Goal: Information Seeking & Learning: Learn about a topic

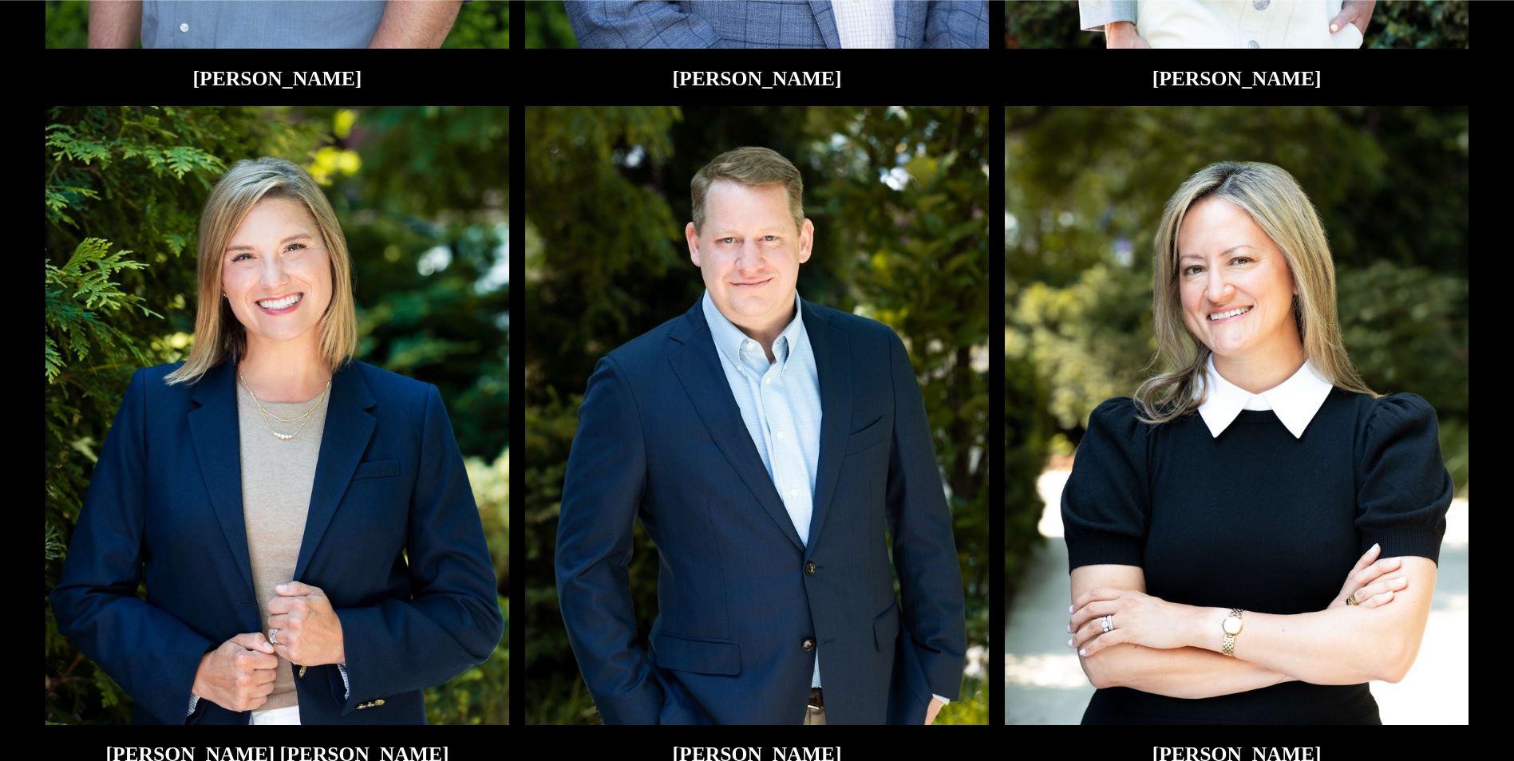
scroll to position [4073, 0]
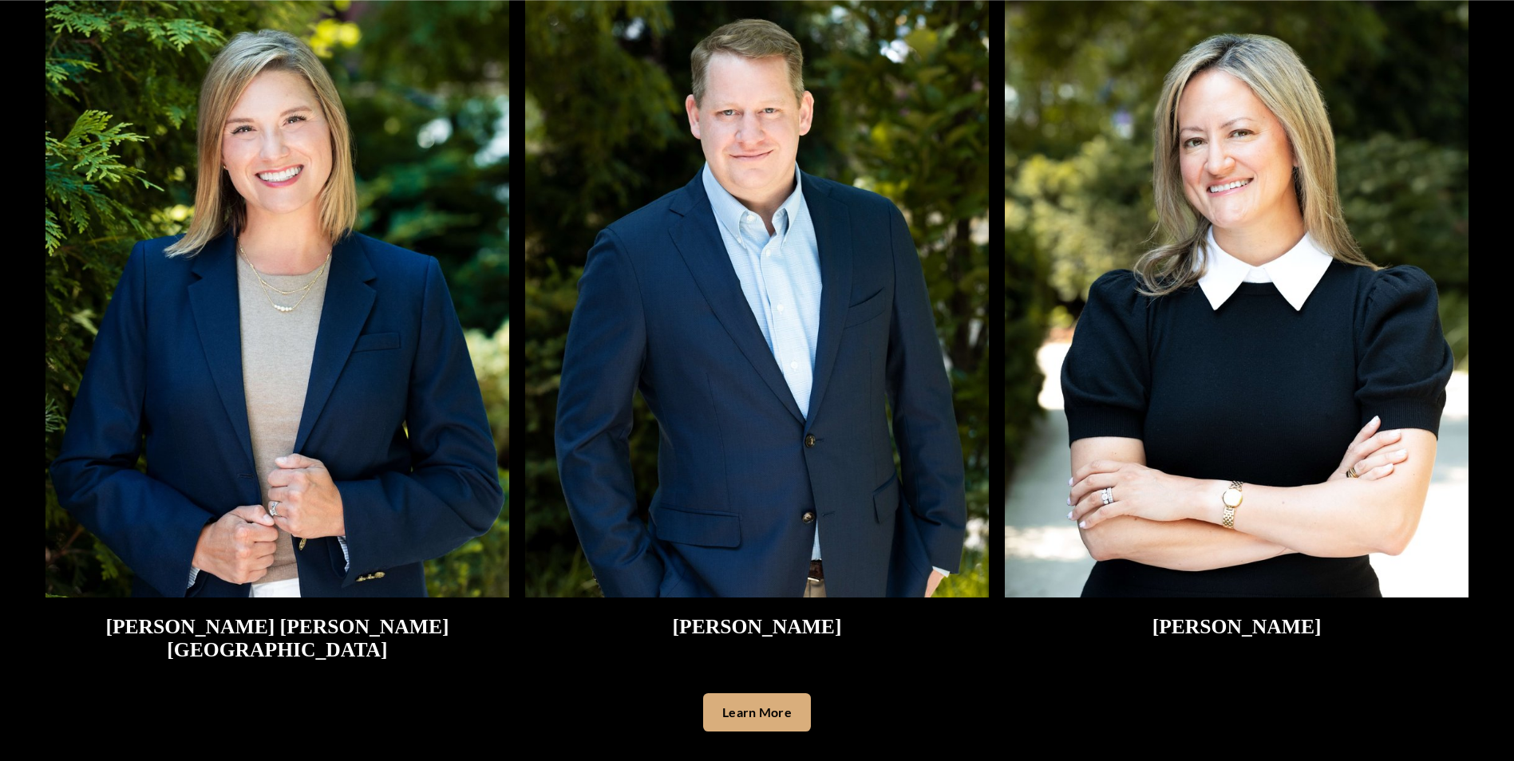
click at [777, 694] on link "Learn More" at bounding box center [757, 713] width 108 height 38
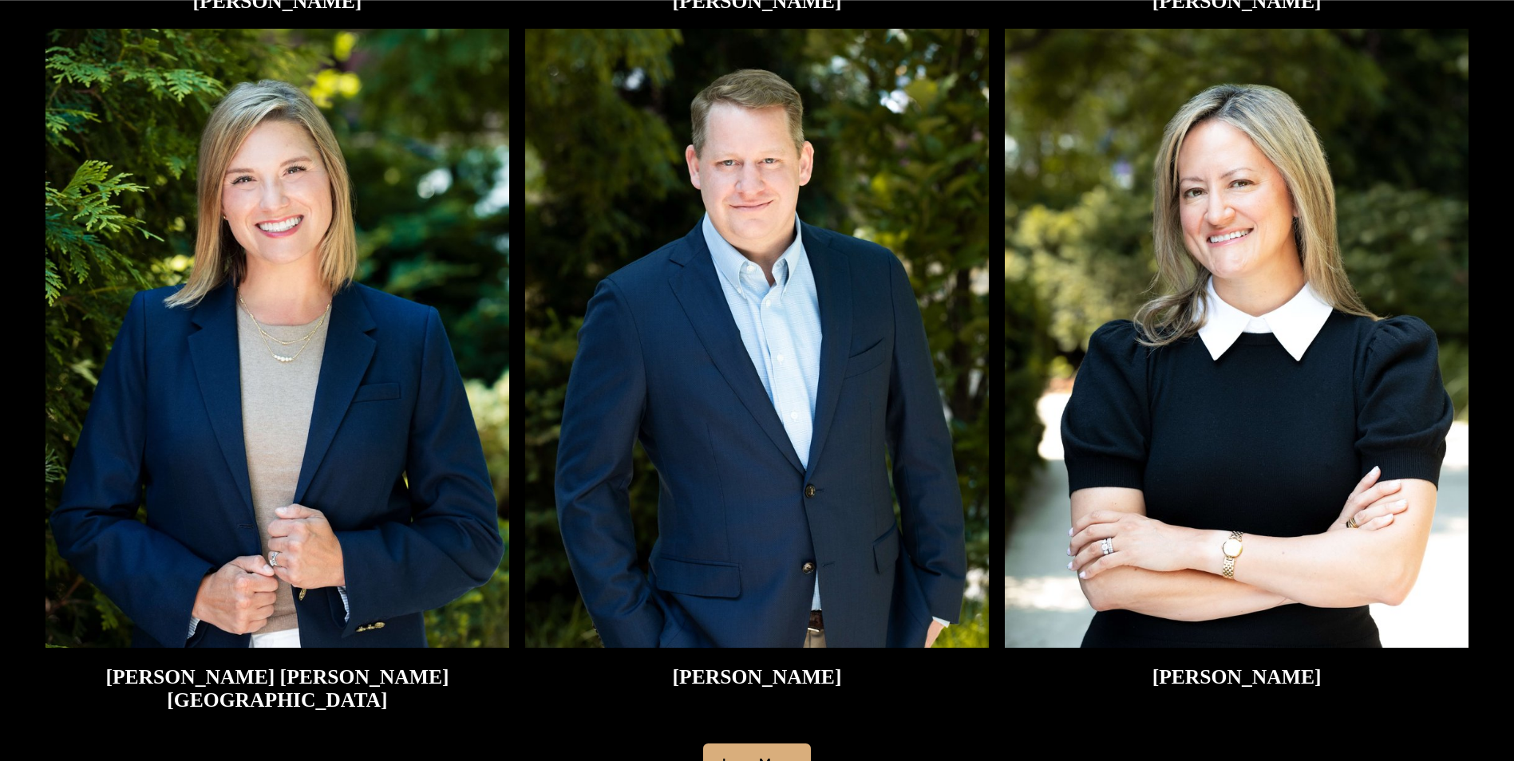
scroll to position [4040, 0]
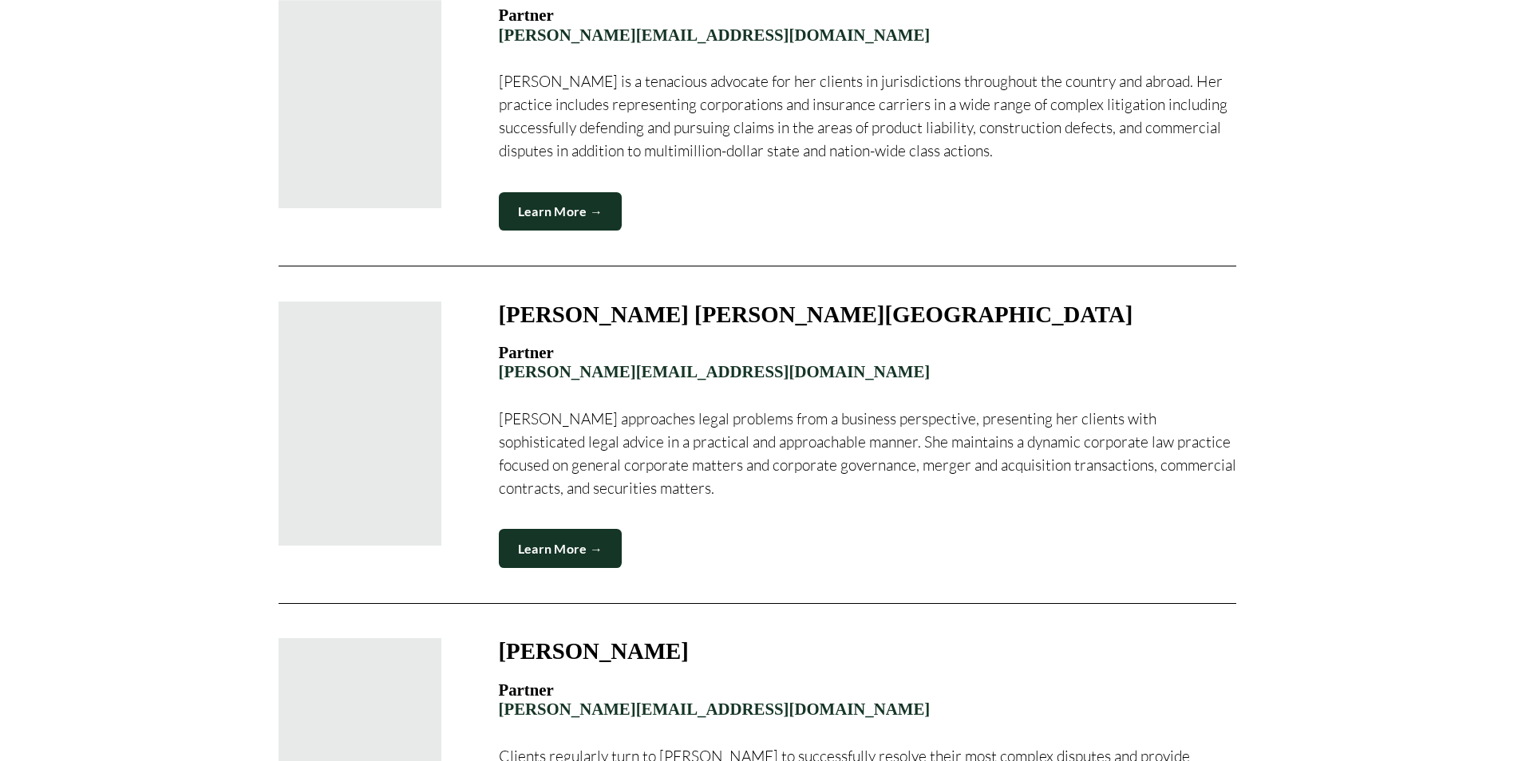
scroll to position [1414, 0]
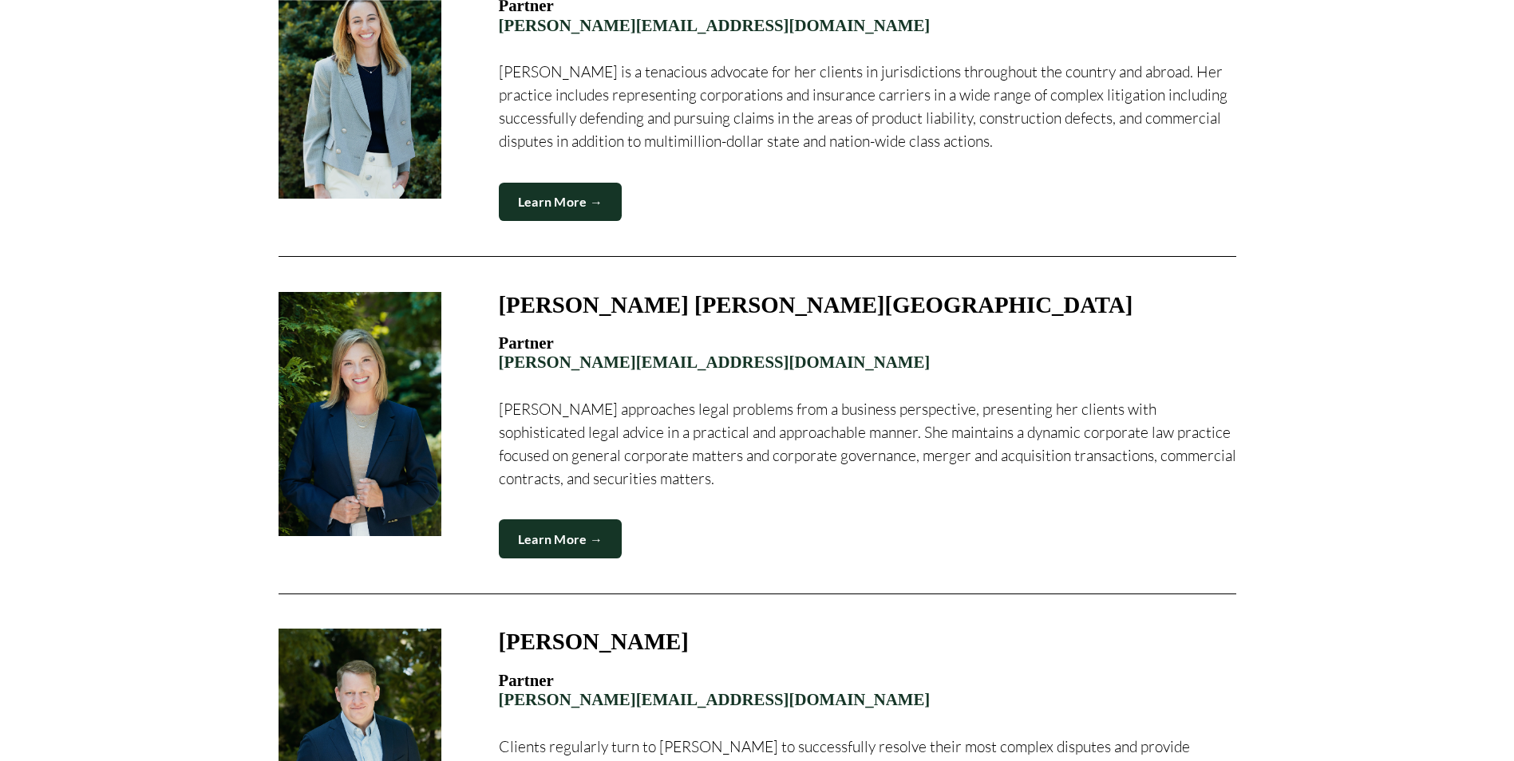
click at [591, 520] on link "Learn More →" at bounding box center [561, 539] width 124 height 39
click at [373, 373] on div at bounding box center [360, 414] width 163 height 244
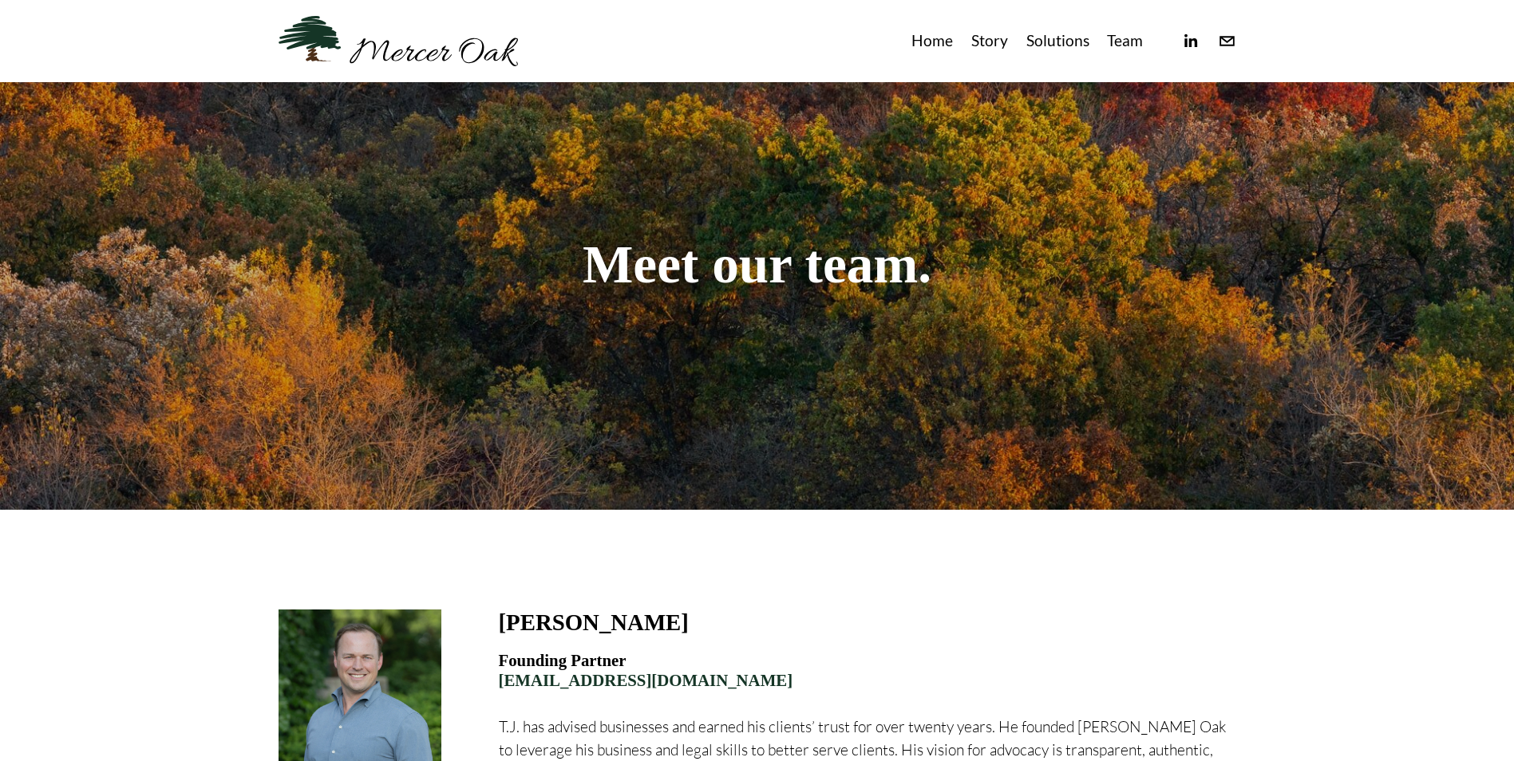
scroll to position [52, 0]
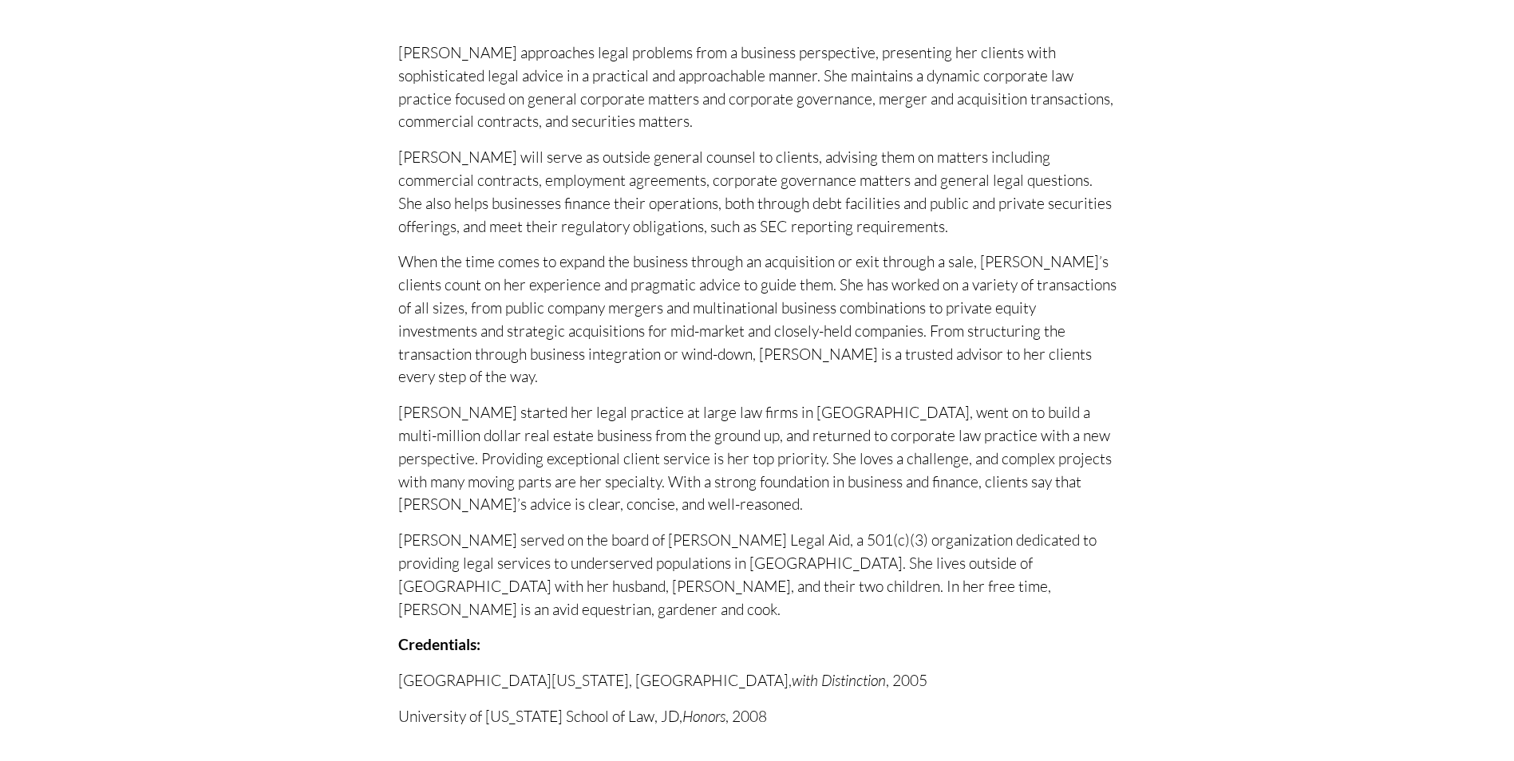
scroll to position [584, 0]
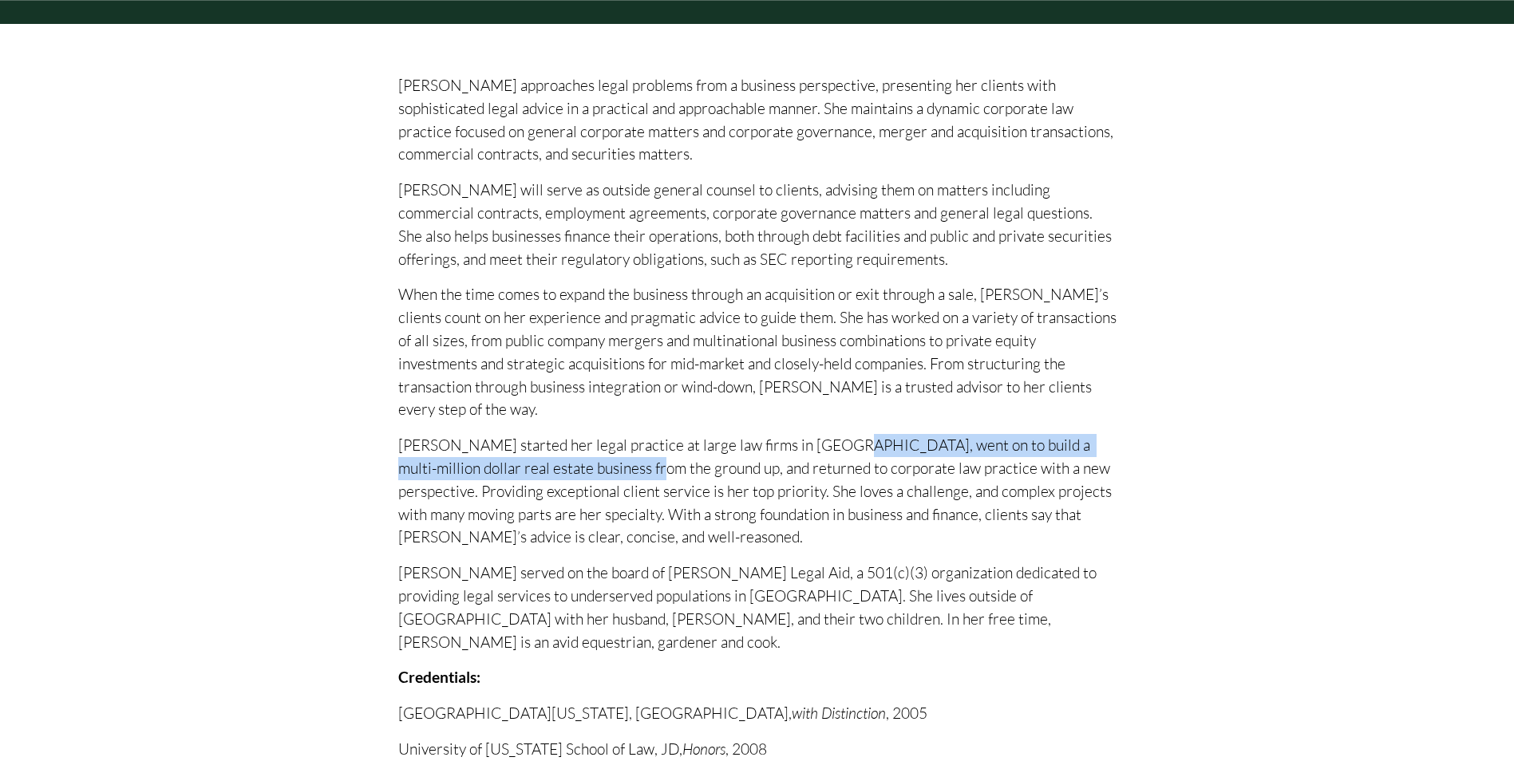
drag, startPoint x: 825, startPoint y: 378, endPoint x: 579, endPoint y: 408, distance: 246.8
click at [579, 434] on p "Kristen started her legal practice at large law firms in Chicago, went on to bu…" at bounding box center [757, 491] width 718 height 115
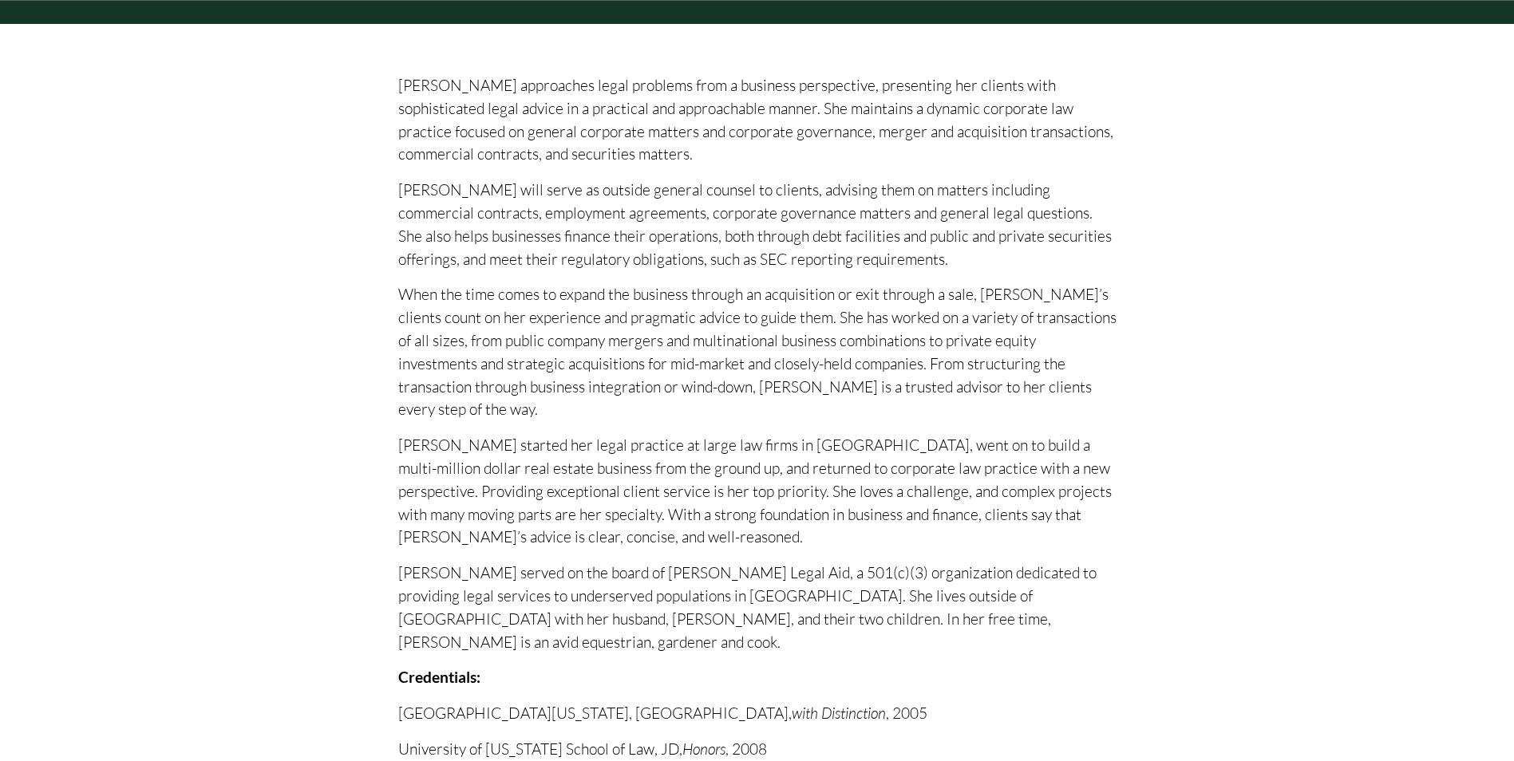
drag, startPoint x: 579, startPoint y: 408, endPoint x: 605, endPoint y: 409, distance: 25.6
click at [605, 434] on p "Kristen started her legal practice at large law firms in Chicago, went on to bu…" at bounding box center [757, 491] width 718 height 115
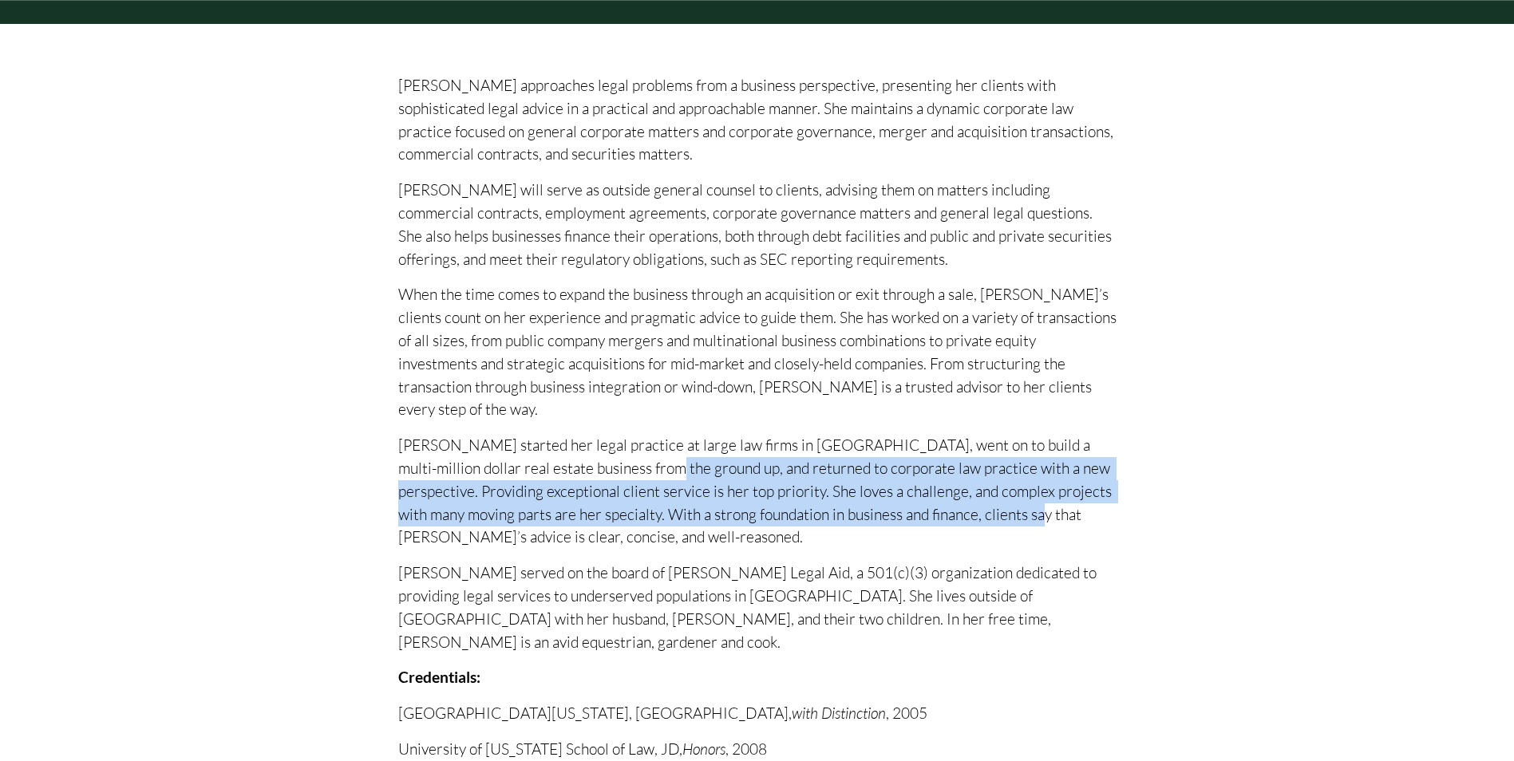
drag, startPoint x: 605, startPoint y: 409, endPoint x: 962, endPoint y: 452, distance: 359.3
click at [962, 452] on p "Kristen started her legal practice at large law firms in Chicago, went on to bu…" at bounding box center [757, 491] width 718 height 115
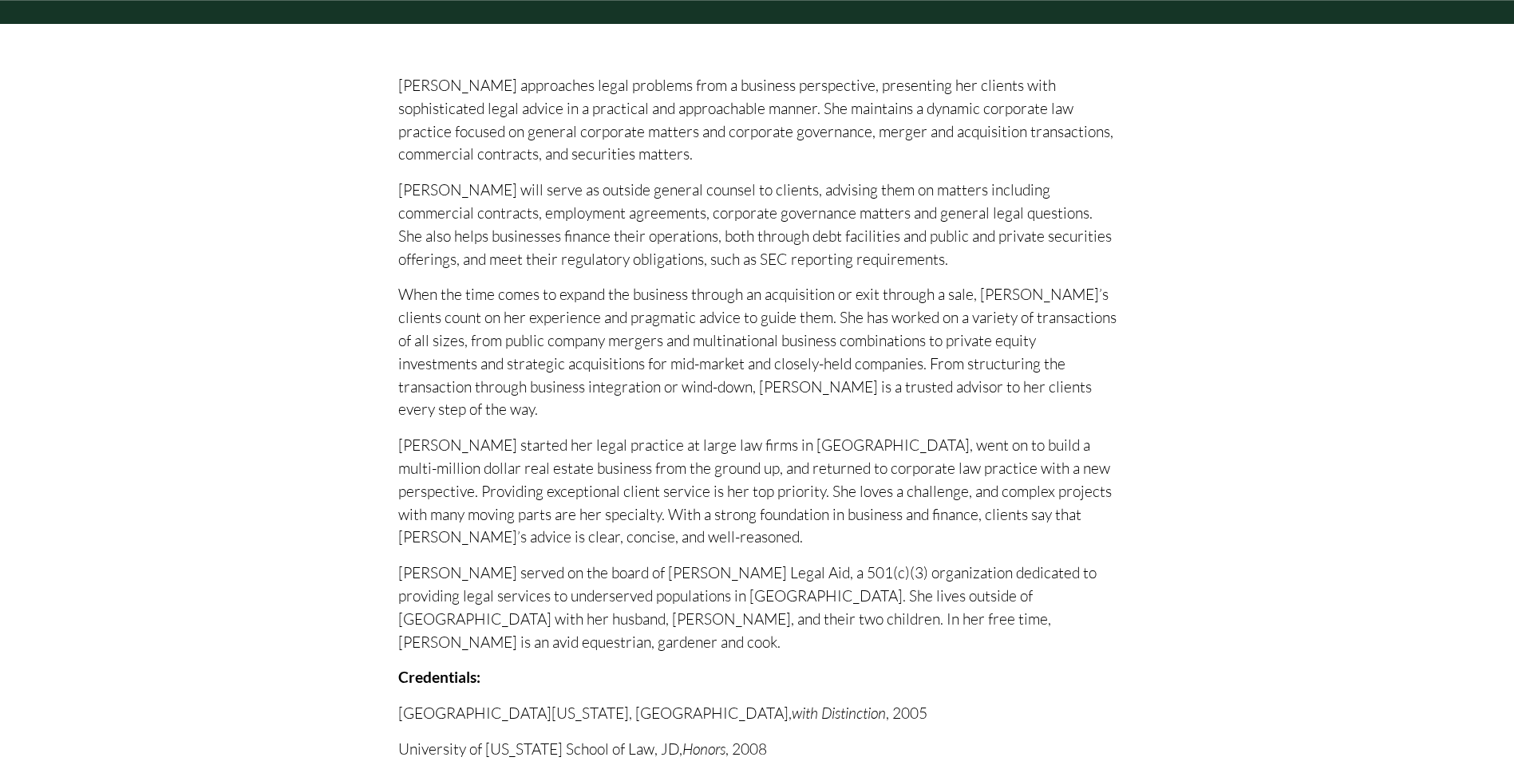
click at [1410, 440] on div at bounding box center [757, 484] width 1514 height 921
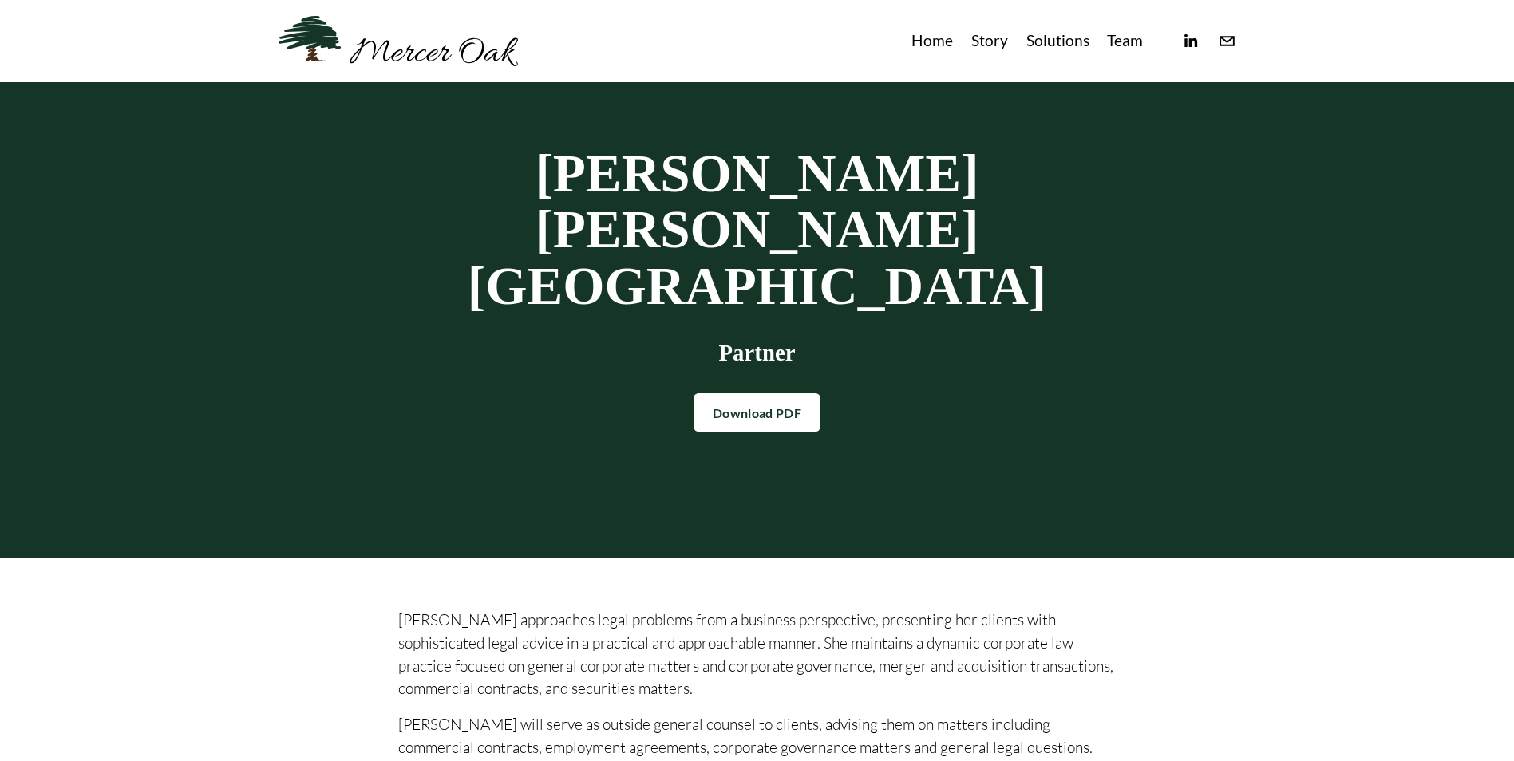
scroll to position [0, 0]
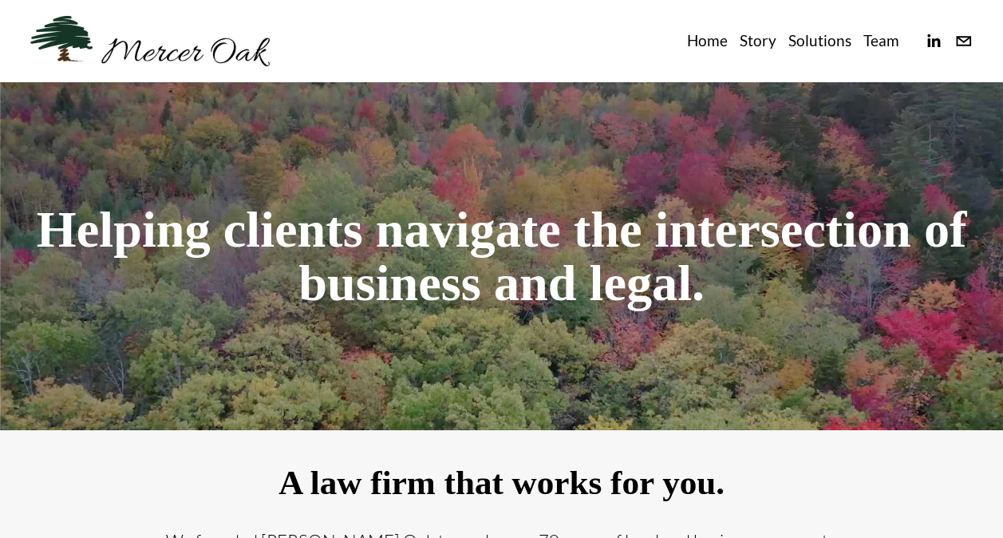
click at [876, 34] on link "Team" at bounding box center [882, 41] width 36 height 26
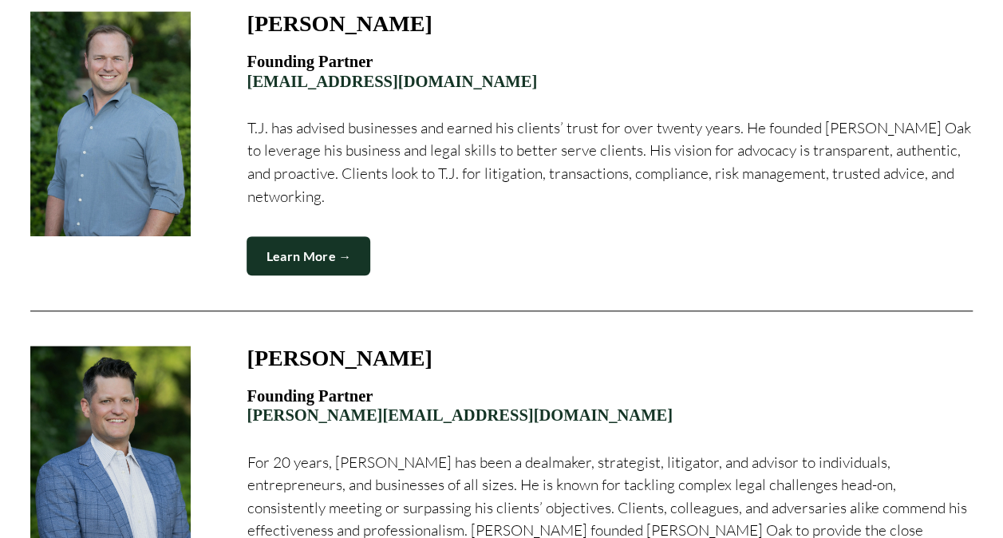
scroll to position [469, 0]
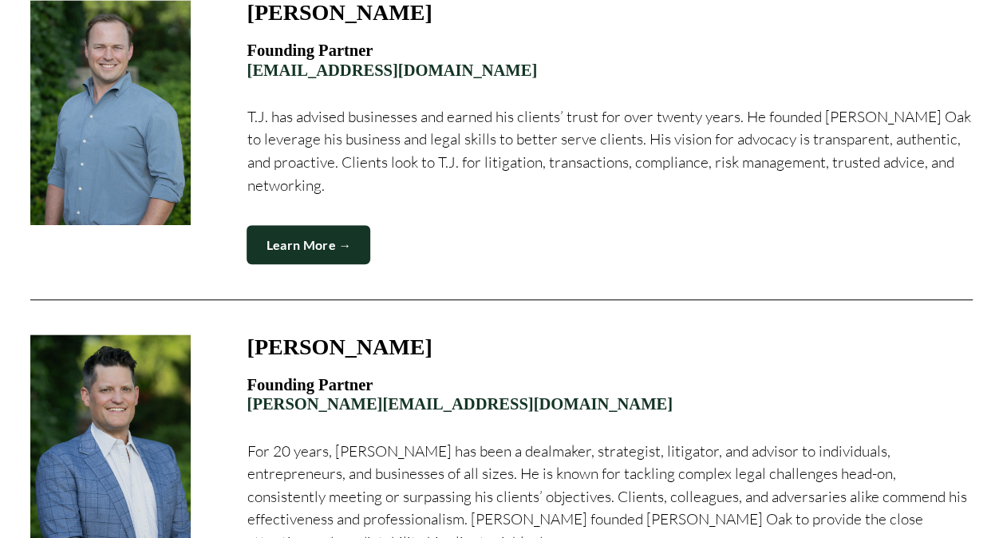
click at [295, 244] on link "Learn More →" at bounding box center [309, 244] width 124 height 39
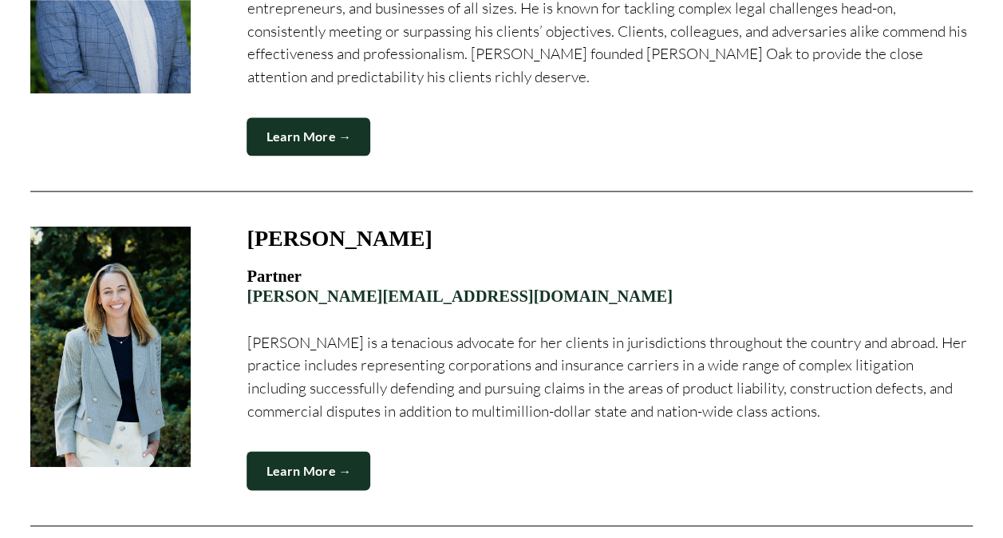
scroll to position [948, 0]
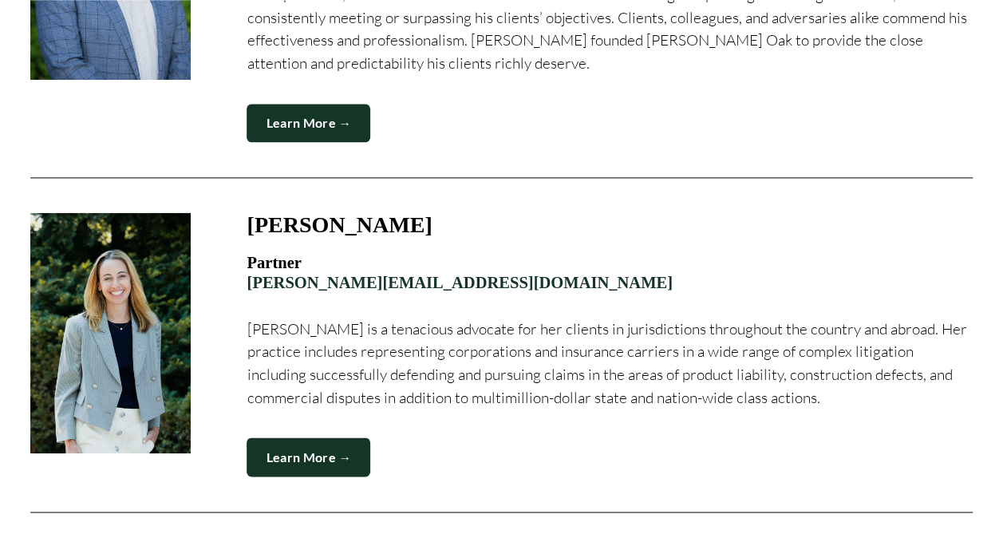
click at [343, 472] on link "Learn More →" at bounding box center [309, 456] width 124 height 39
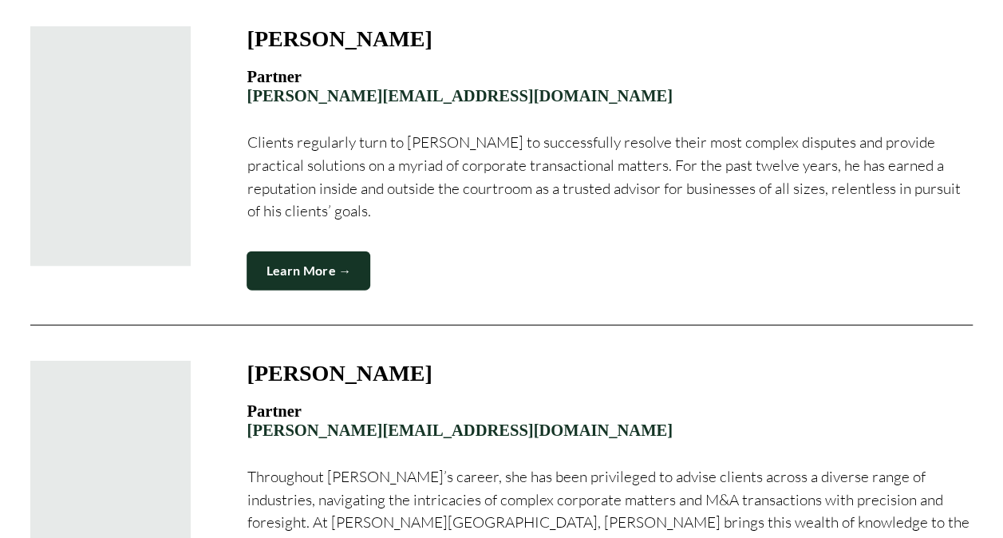
scroll to position [1805, 0]
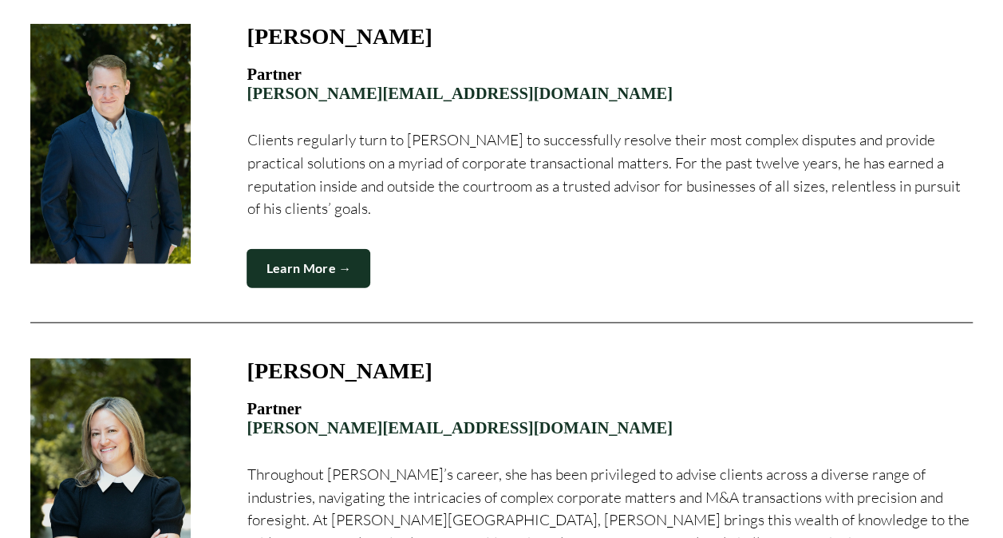
click at [298, 279] on link "Learn More →" at bounding box center [309, 268] width 124 height 39
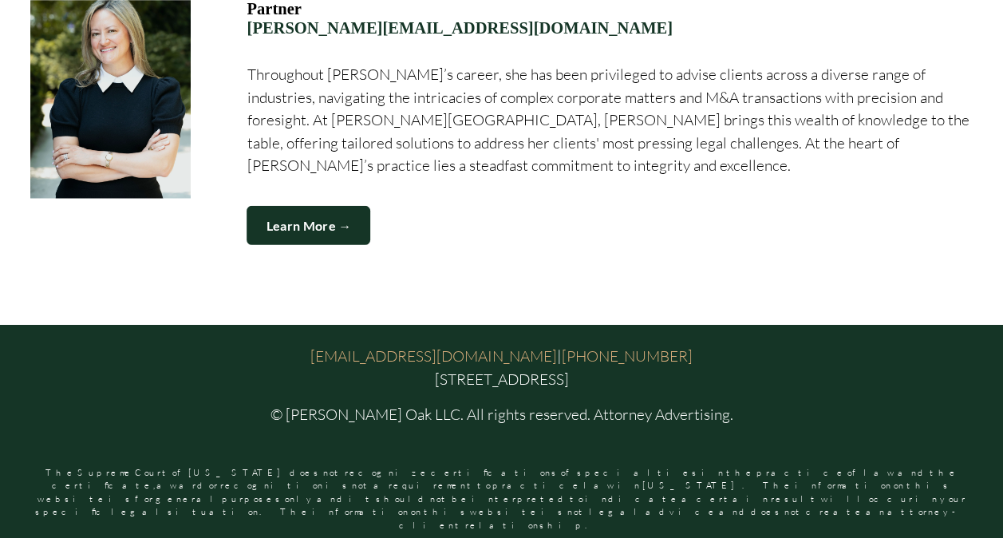
scroll to position [2208, 0]
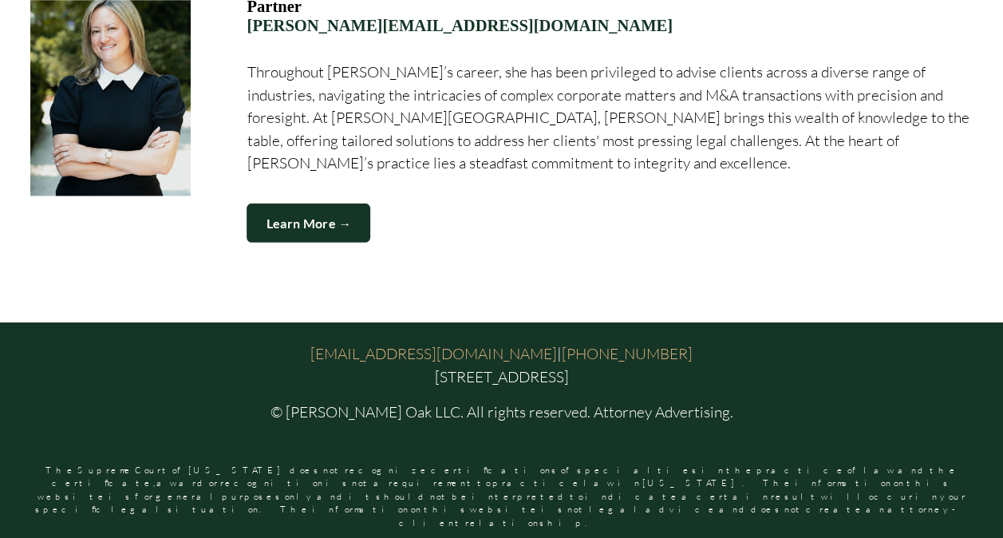
click at [342, 240] on link "Learn More →" at bounding box center [309, 223] width 124 height 39
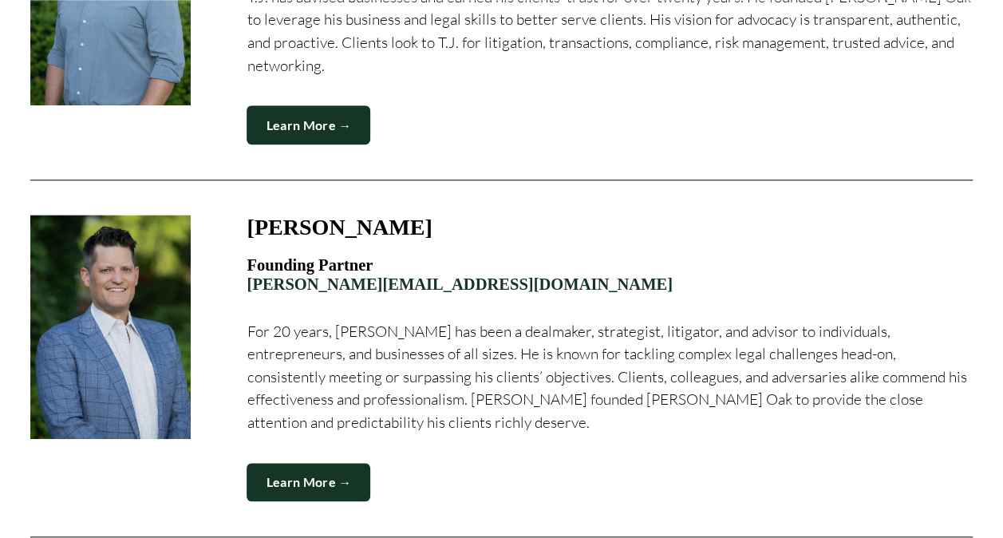
scroll to position [613, 0]
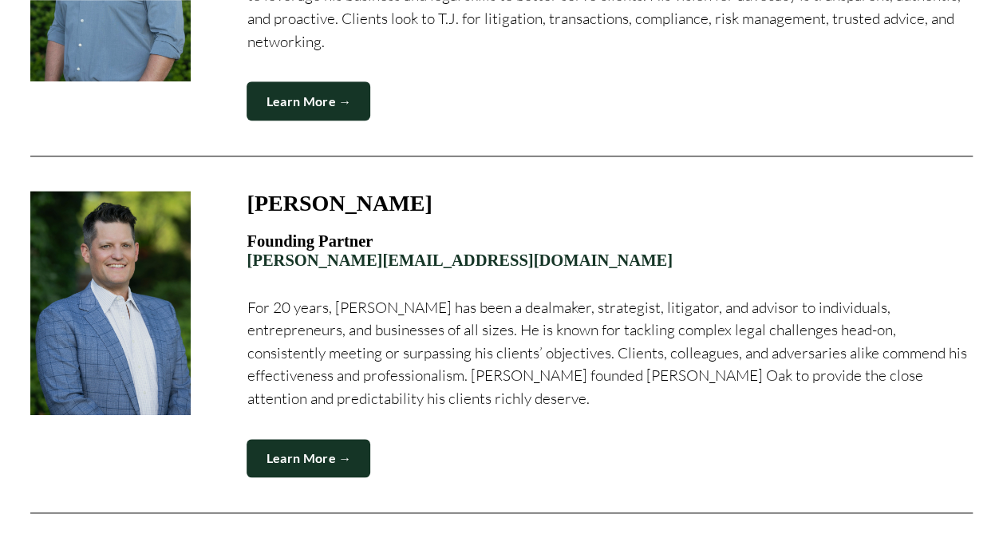
click at [322, 451] on link "Learn More →" at bounding box center [309, 458] width 124 height 39
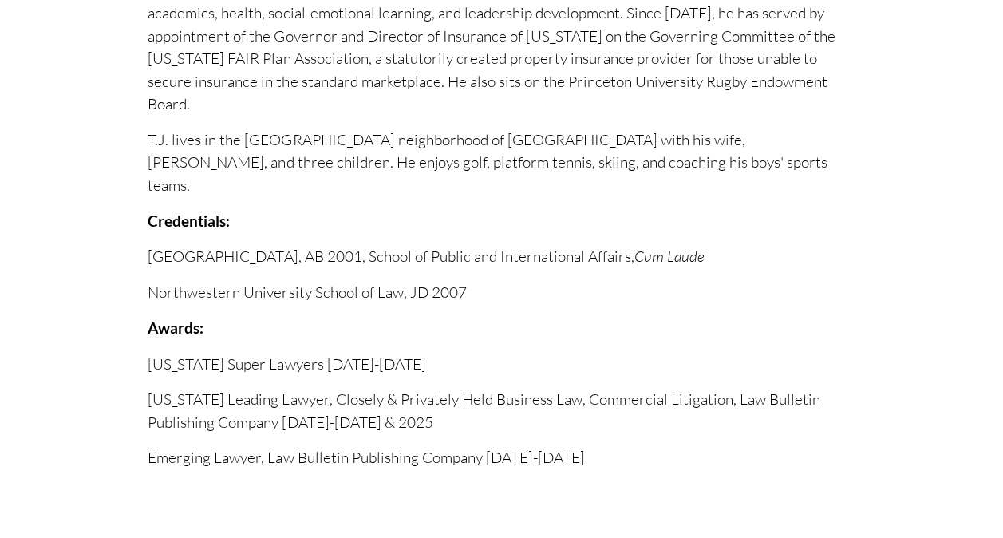
scroll to position [1133, 0]
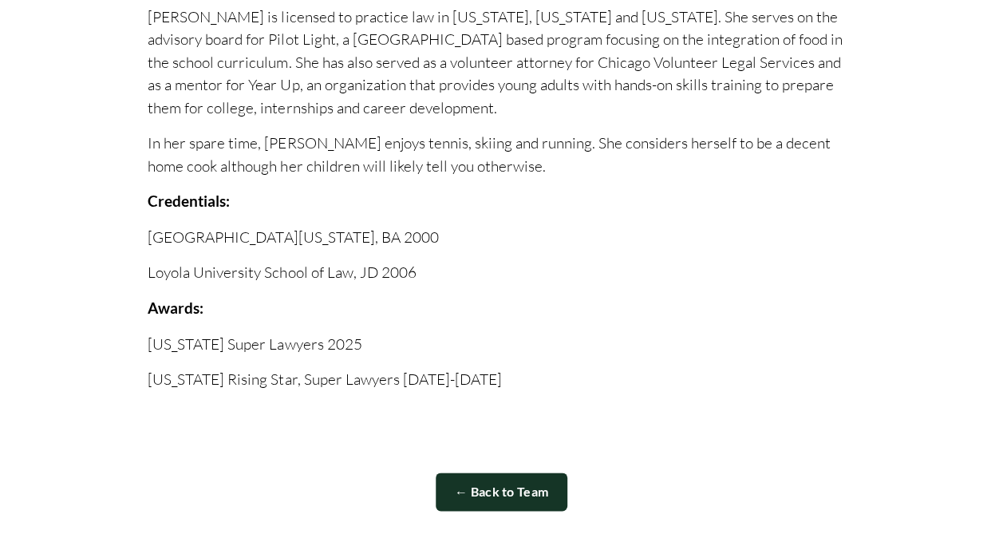
scroll to position [666, 0]
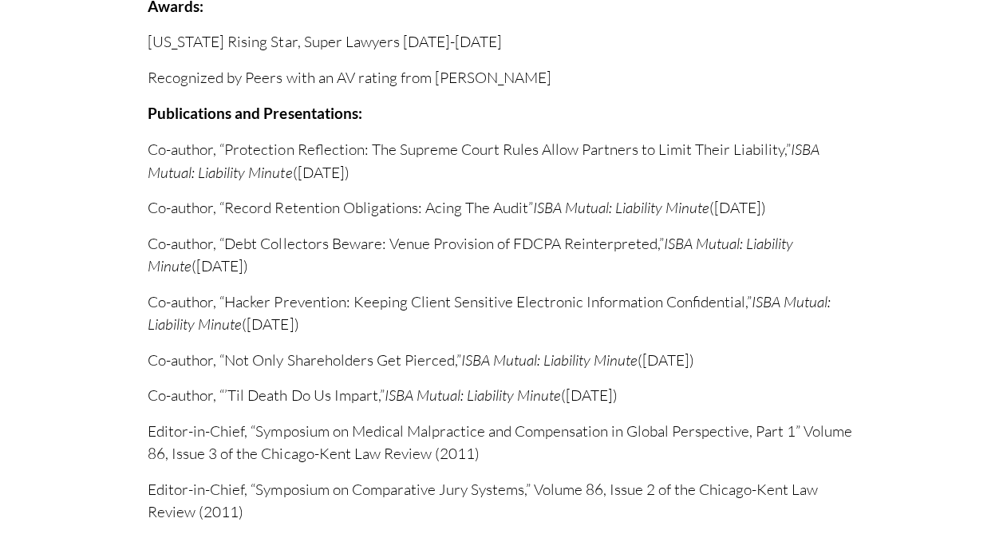
scroll to position [1111, 0]
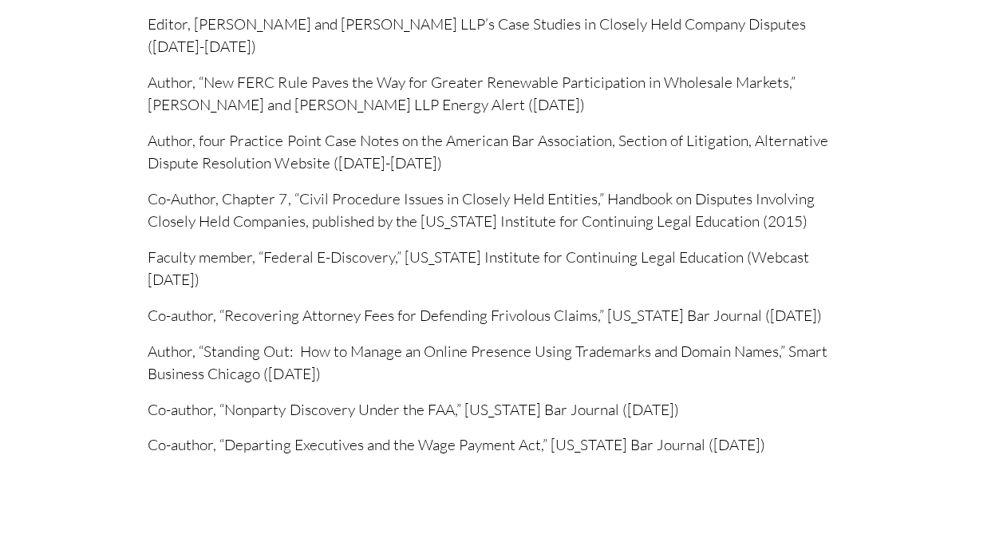
scroll to position [1590, 0]
